Goal: Task Accomplishment & Management: Complete application form

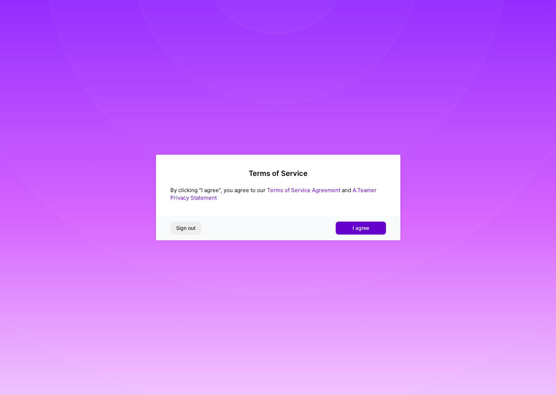
click at [353, 230] on span "I agree" at bounding box center [361, 227] width 17 height 7
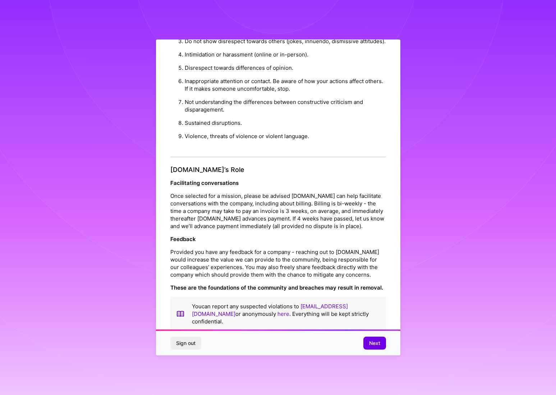
scroll to position [712, 0]
click at [372, 340] on span "Next" at bounding box center [374, 342] width 11 height 7
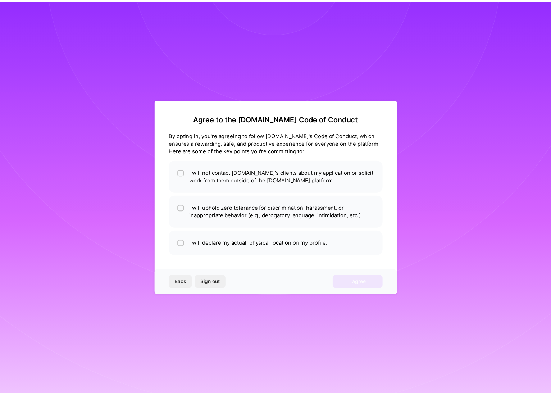
scroll to position [0, 0]
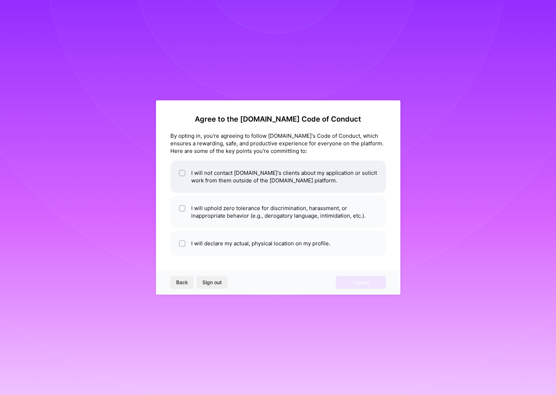
click at [182, 174] on input "checkbox" at bounding box center [182, 173] width 5 height 5
checkbox input "true"
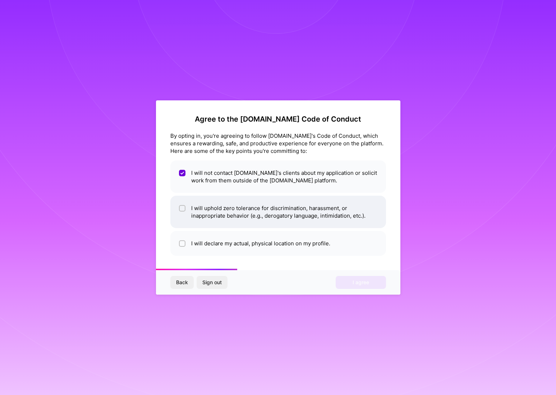
click at [185, 210] on li "I will uphold zero tolerance for discrimination, harassment, or inappropriate b…" at bounding box center [278, 211] width 216 height 32
checkbox input "true"
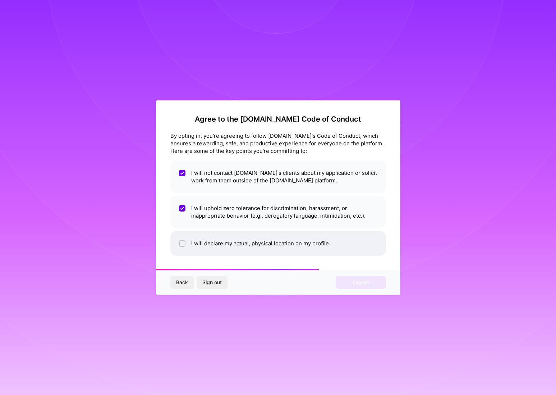
click at [180, 247] on span at bounding box center [182, 243] width 6 height 8
checkbox input "true"
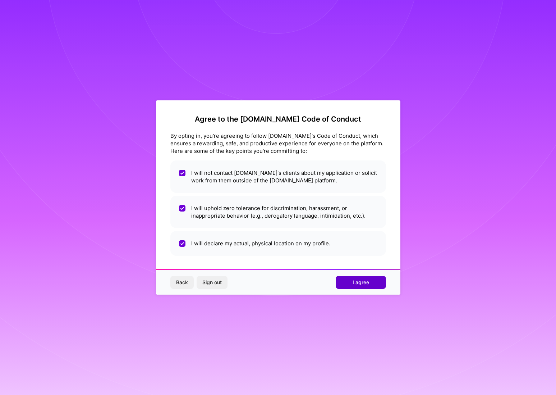
click at [375, 285] on button "I agree" at bounding box center [361, 282] width 50 height 13
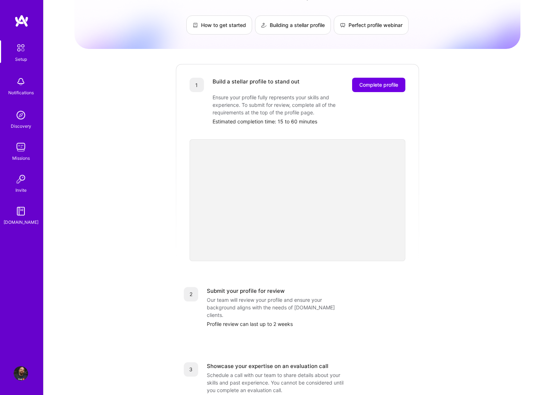
scroll to position [46, 0]
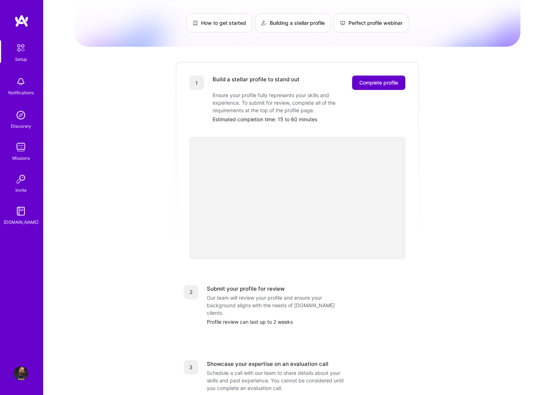
click at [376, 79] on span "Complete profile" at bounding box center [378, 82] width 39 height 7
